Goal: Find specific page/section: Find specific page/section

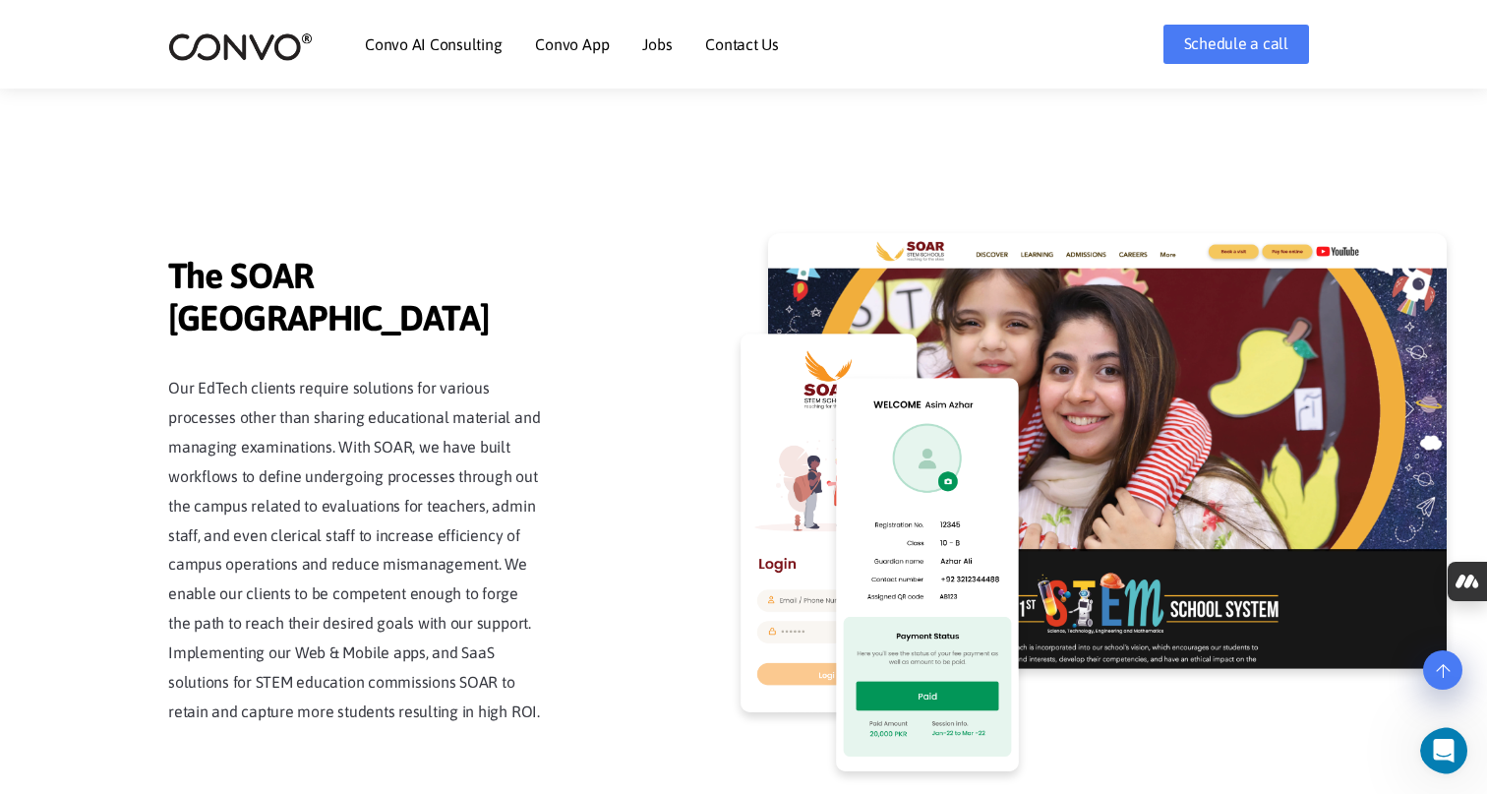
scroll to position [4383, 0]
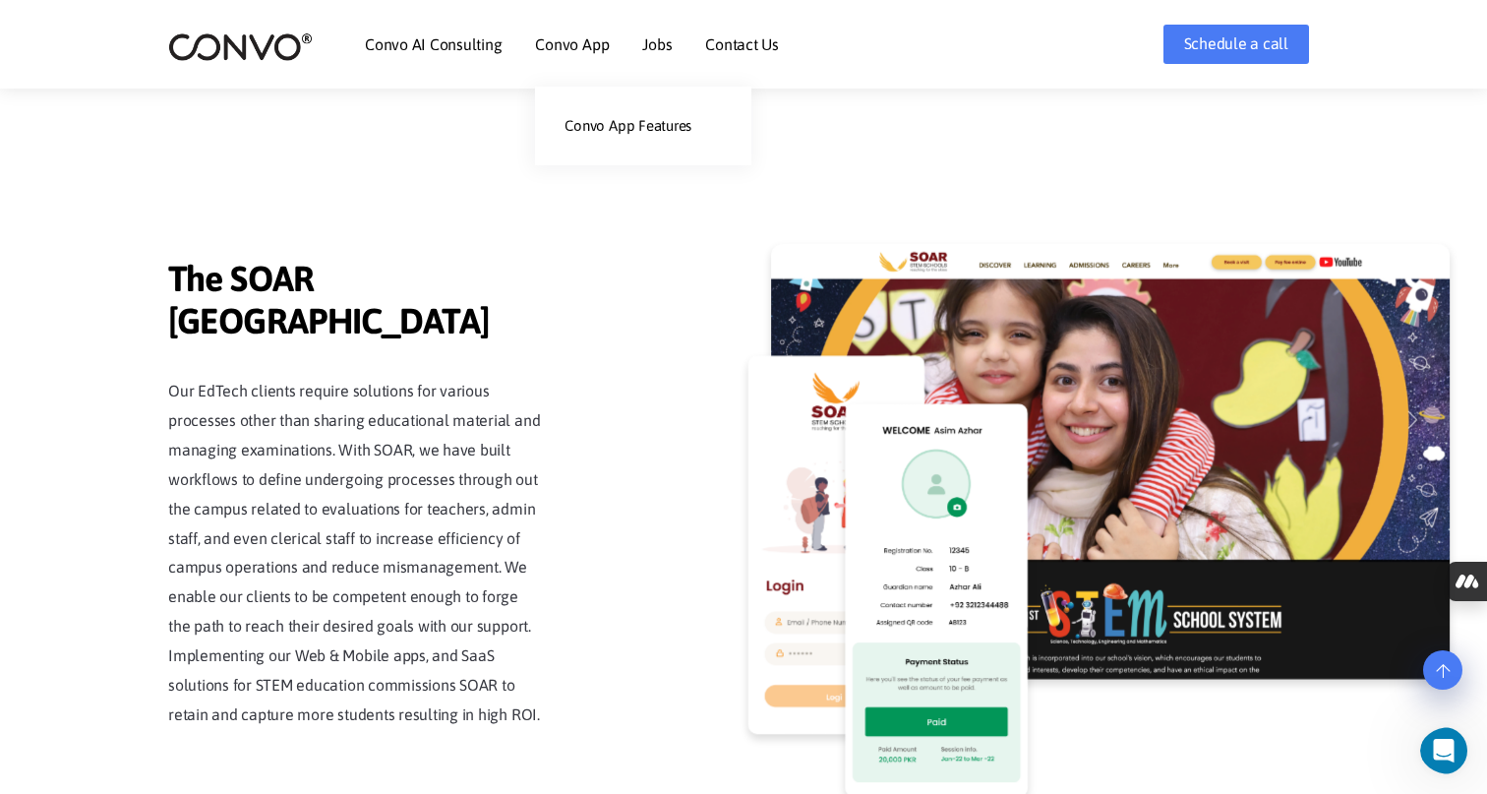
click at [576, 53] on li "Convo App Convo App Features" at bounding box center [572, 44] width 74 height 85
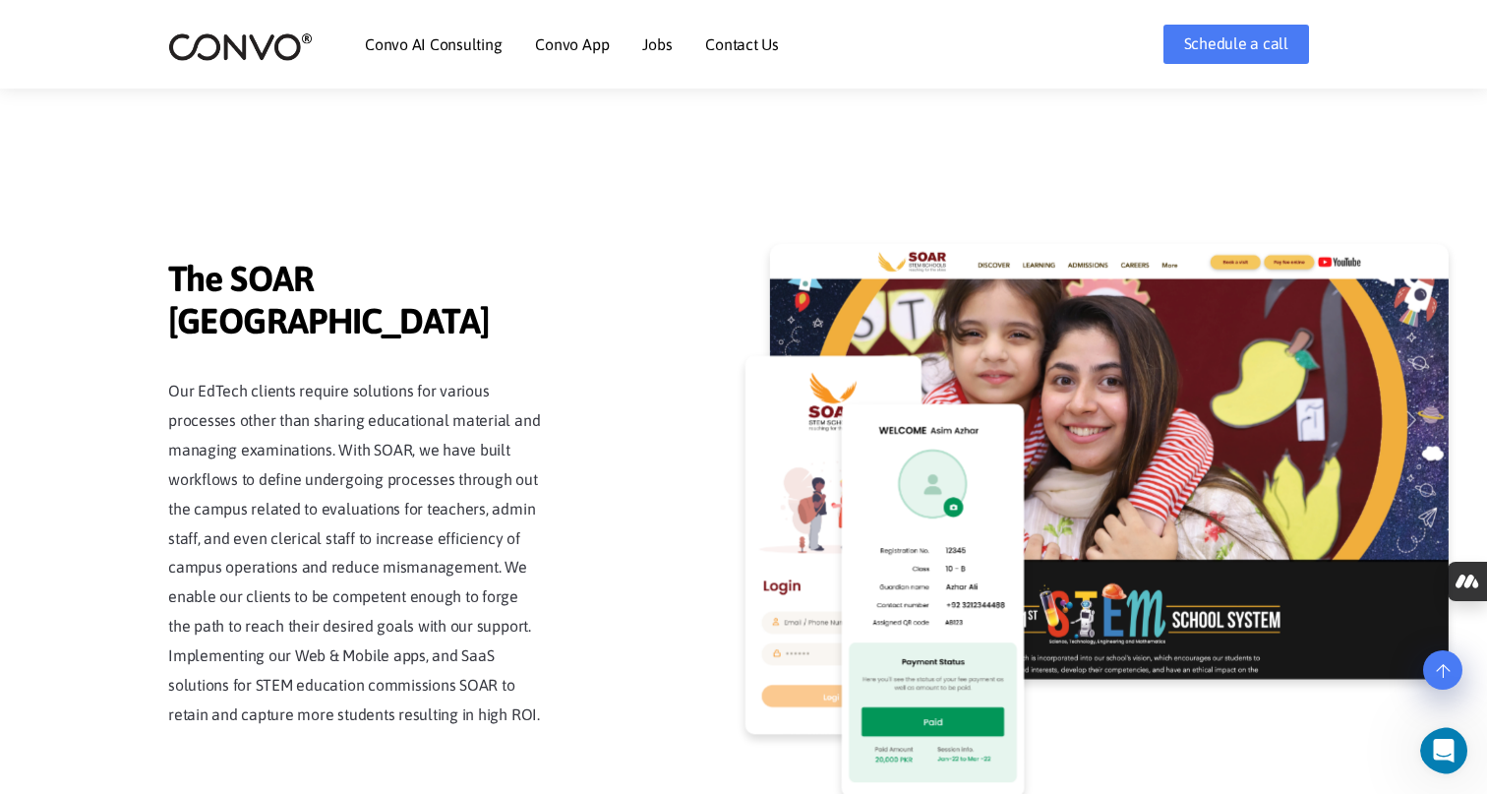
click at [644, 50] on link "Jobs" at bounding box center [657, 44] width 30 height 16
click at [734, 49] on link "Contact Us" at bounding box center [742, 44] width 74 height 16
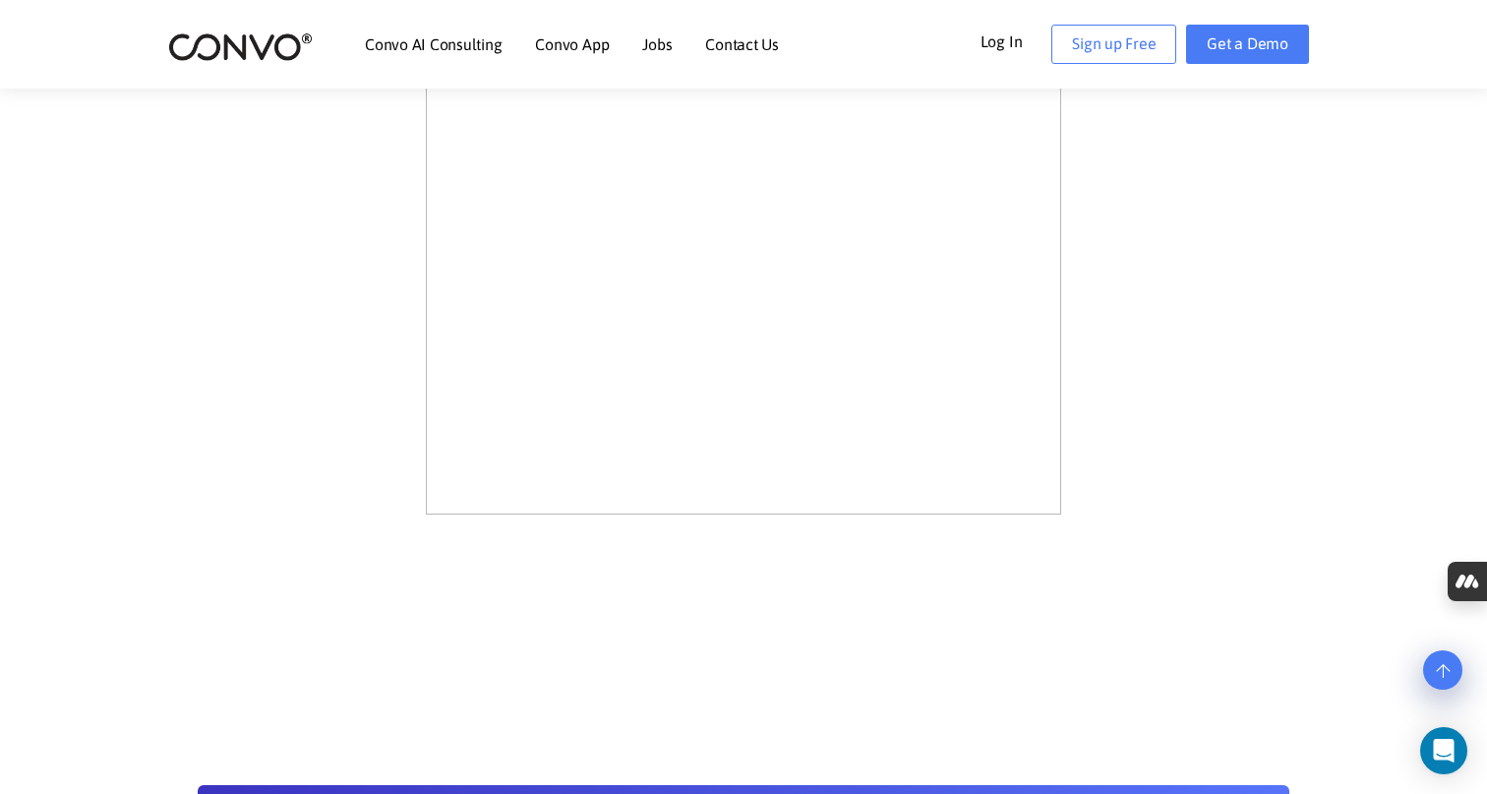
scroll to position [1188, 0]
